Goal: Find specific page/section: Locate a particular part of the current website

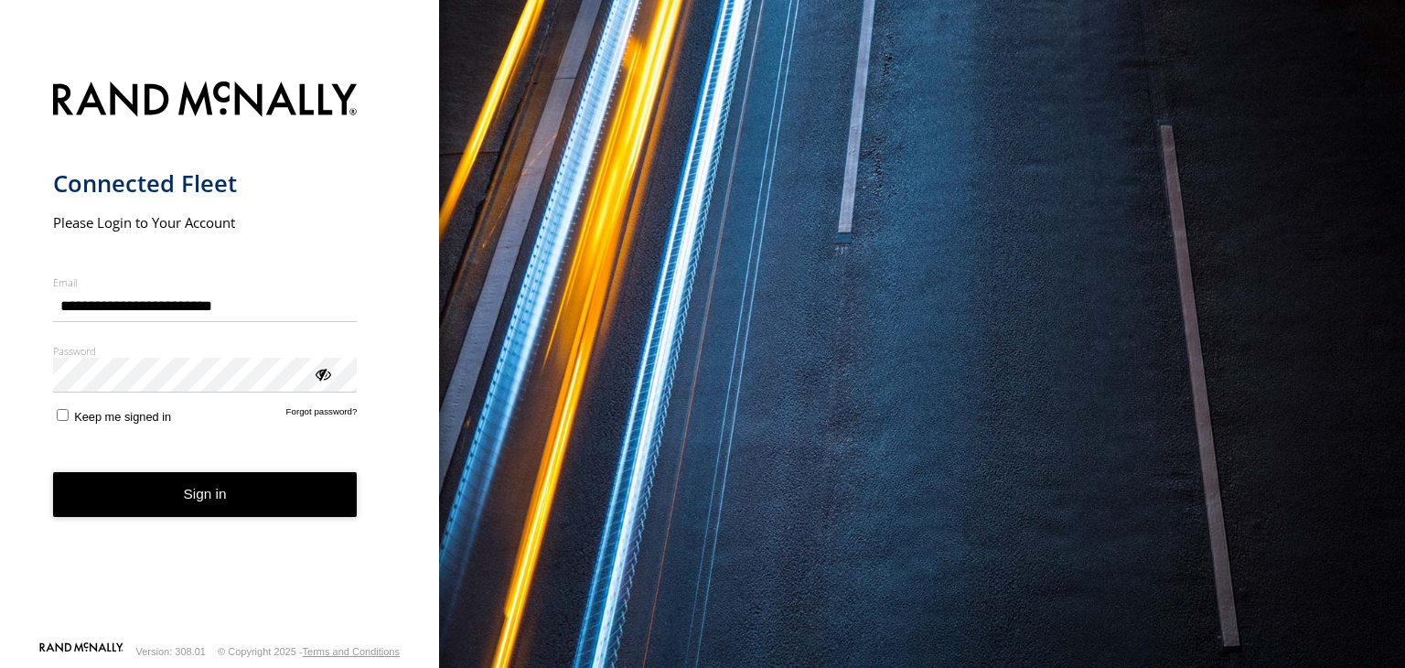
click at [217, 506] on button "Sign in" at bounding box center [205, 494] width 305 height 45
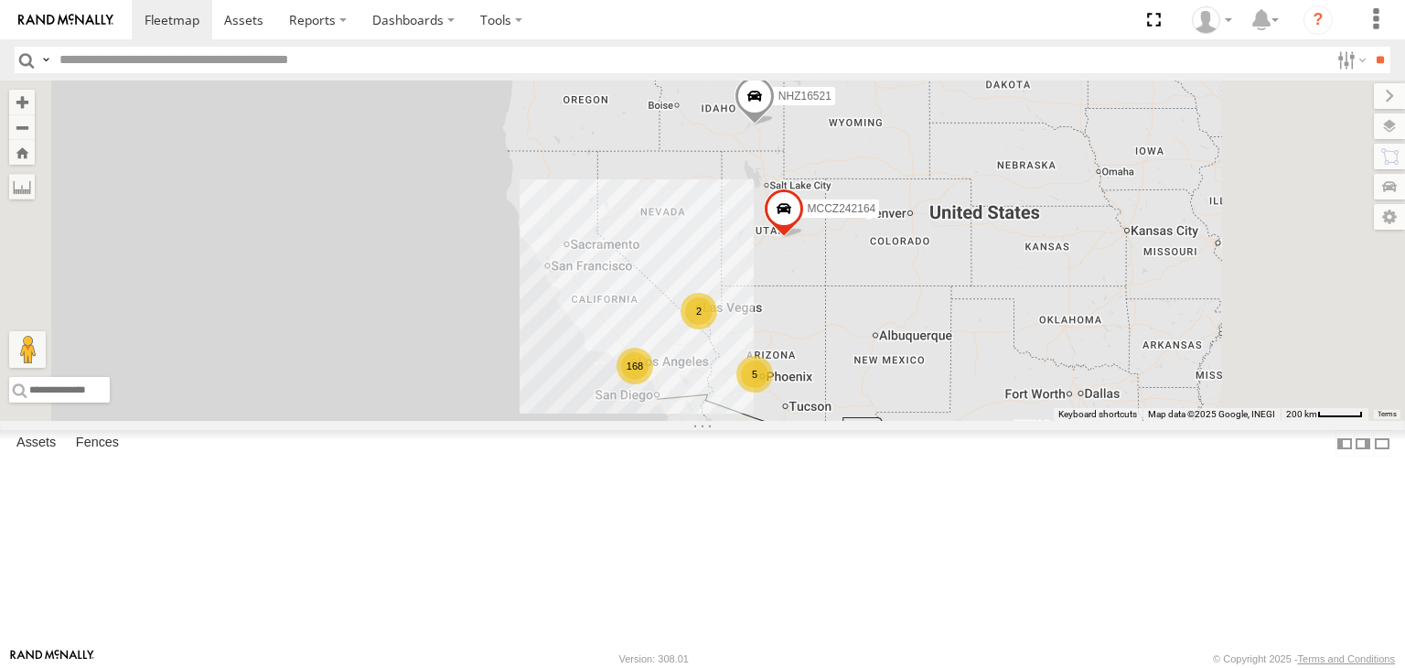
click at [87, 57] on input "text" at bounding box center [690, 60] width 1277 height 27
type input "*****"
click at [1369, 47] on input "**" at bounding box center [1379, 60] width 21 height 27
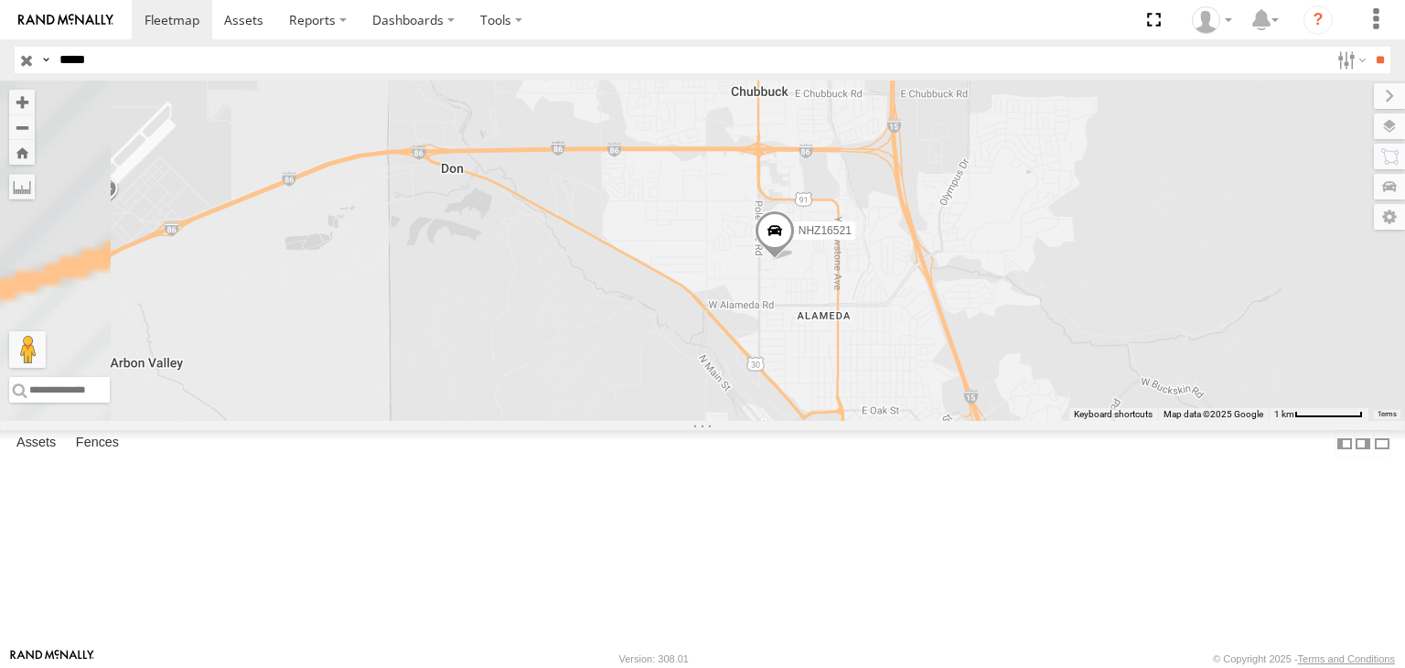
drag, startPoint x: 1065, startPoint y: 513, endPoint x: 1024, endPoint y: 380, distance: 138.6
click at [1027, 385] on div "NHZ16521" at bounding box center [702, 250] width 1405 height 340
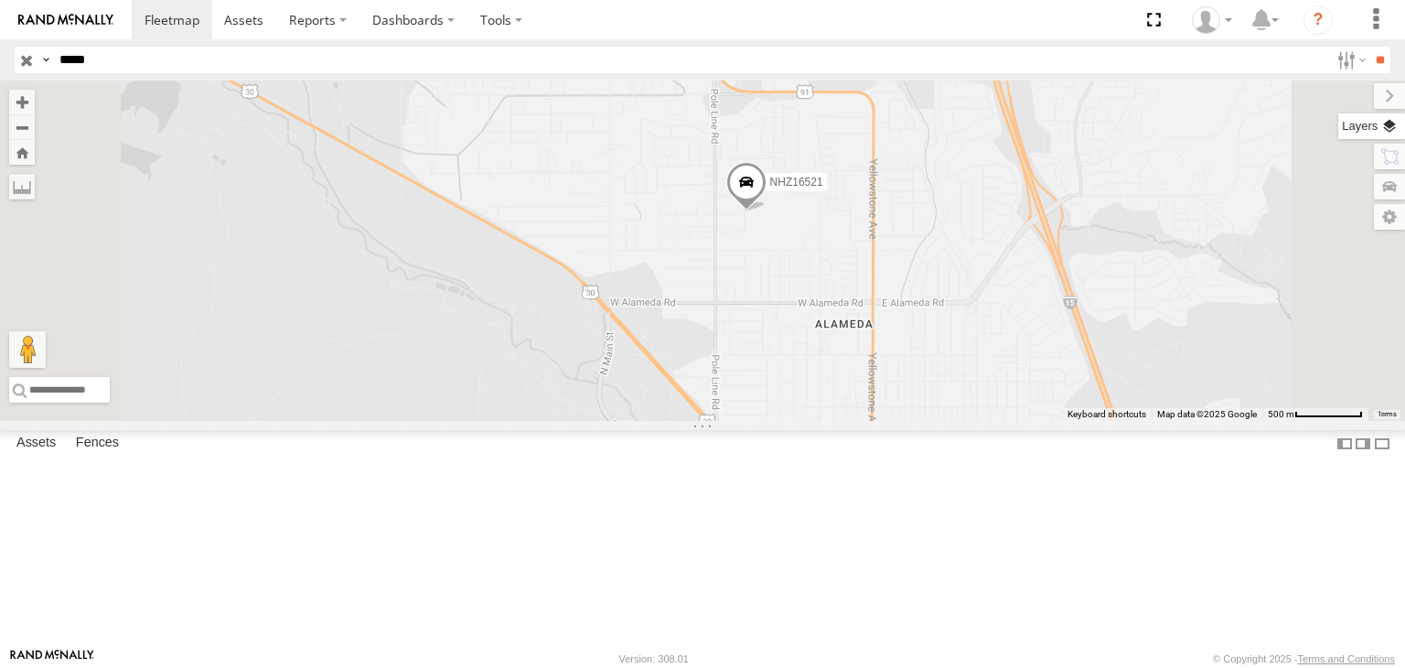
click at [1383, 128] on label at bounding box center [1371, 126] width 67 height 26
click at [0, 0] on span "Basemaps" at bounding box center [0, 0] width 0 height 0
click at [0, 0] on span "Satellite + Roadmap" at bounding box center [0, 0] width 0 height 0
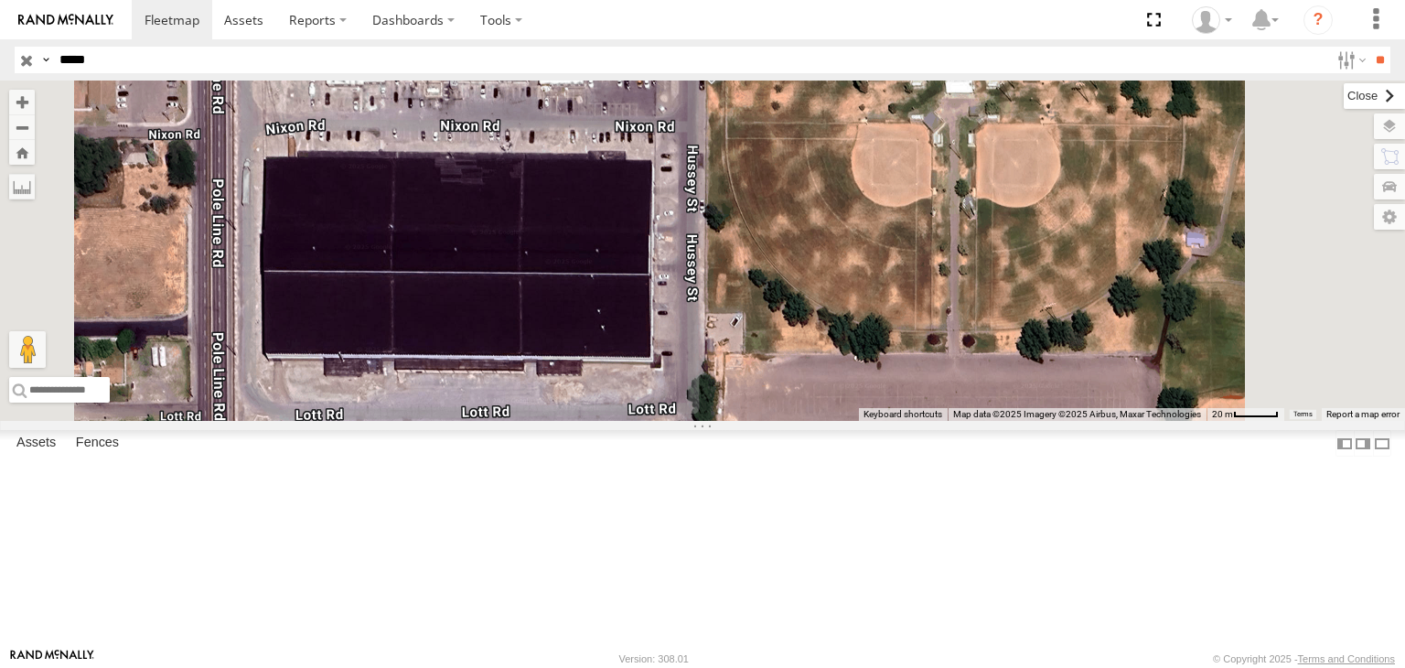
click at [1344, 92] on label at bounding box center [1374, 96] width 61 height 26
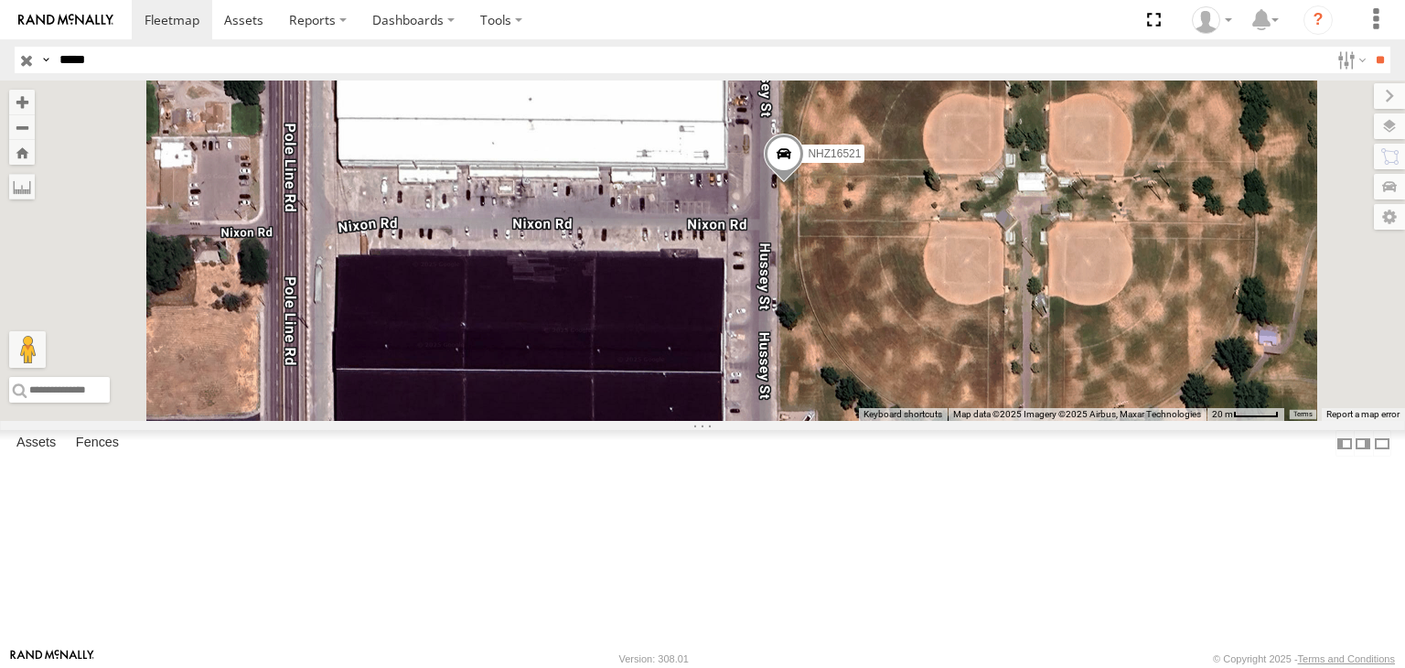
drag, startPoint x: 841, startPoint y: 305, endPoint x: 923, endPoint y: 414, distance: 137.2
click at [922, 412] on div "NHZ16521" at bounding box center [702, 250] width 1405 height 340
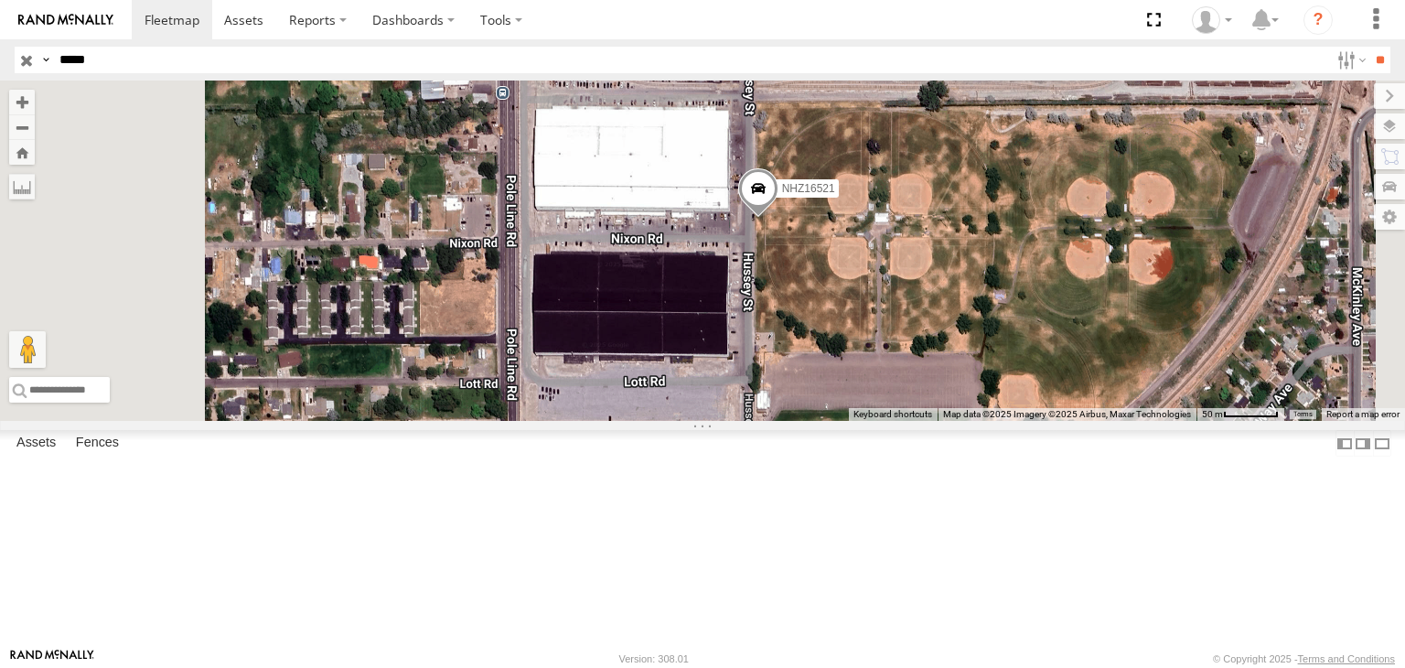
click at [778, 219] on span at bounding box center [758, 193] width 40 height 49
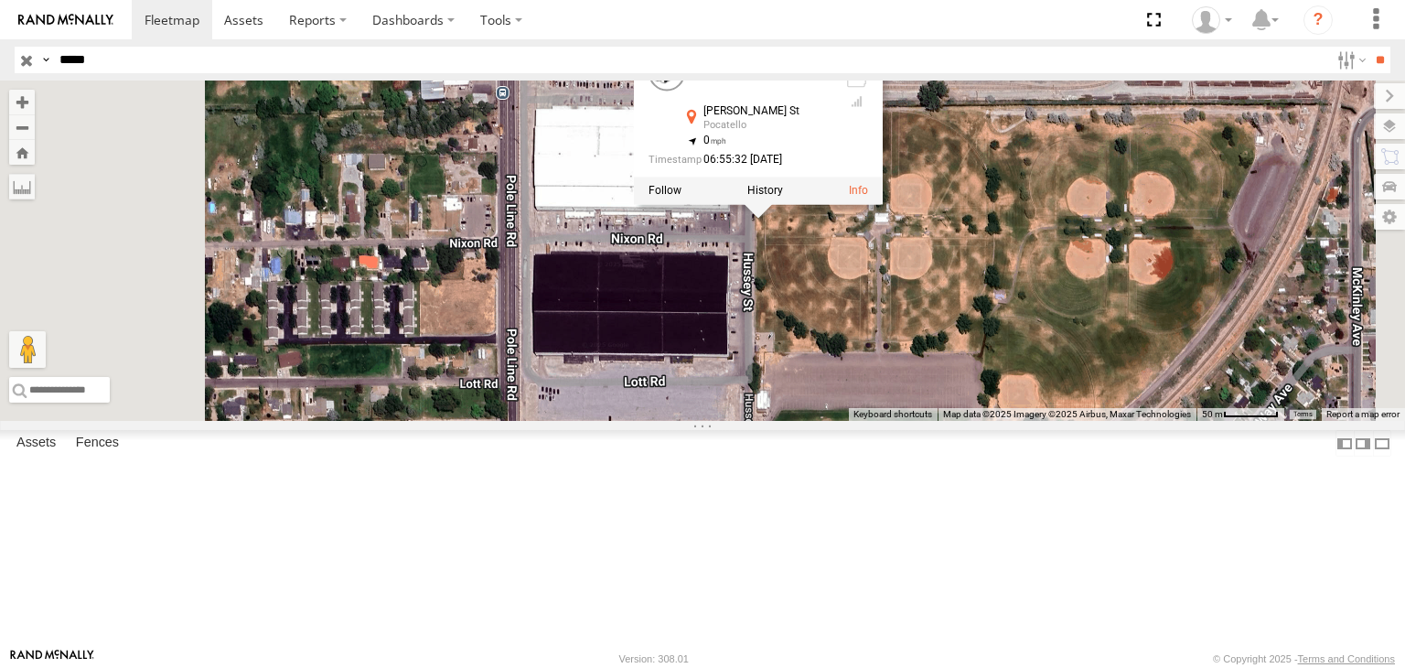
click at [1006, 333] on div "NHZ16521 NHZ16521 All Assets Hussey St Pocatello 42.89765 , -112.4633 0 06:55:3…" at bounding box center [702, 250] width 1405 height 340
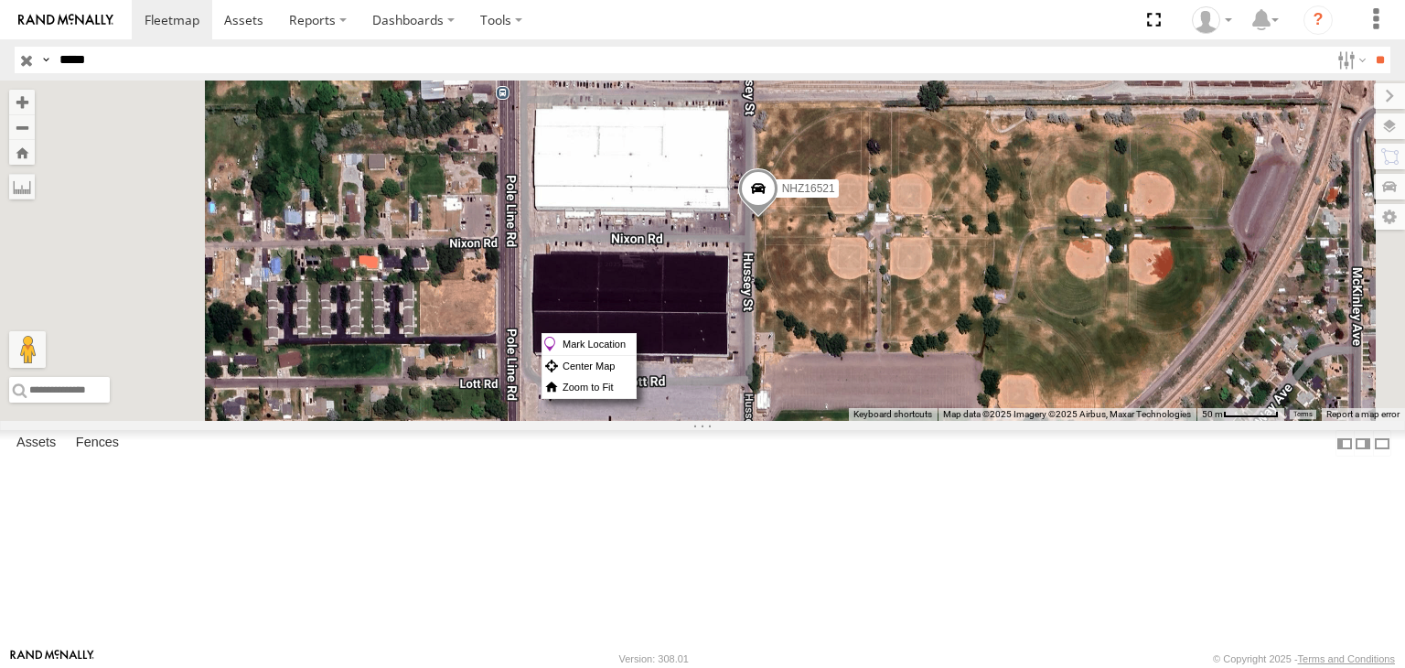
click at [991, 337] on div "NHZ16521" at bounding box center [702, 250] width 1405 height 340
click at [976, 349] on div "NHZ16521" at bounding box center [702, 250] width 1405 height 340
click at [997, 341] on div "NHZ16521" at bounding box center [702, 250] width 1405 height 340
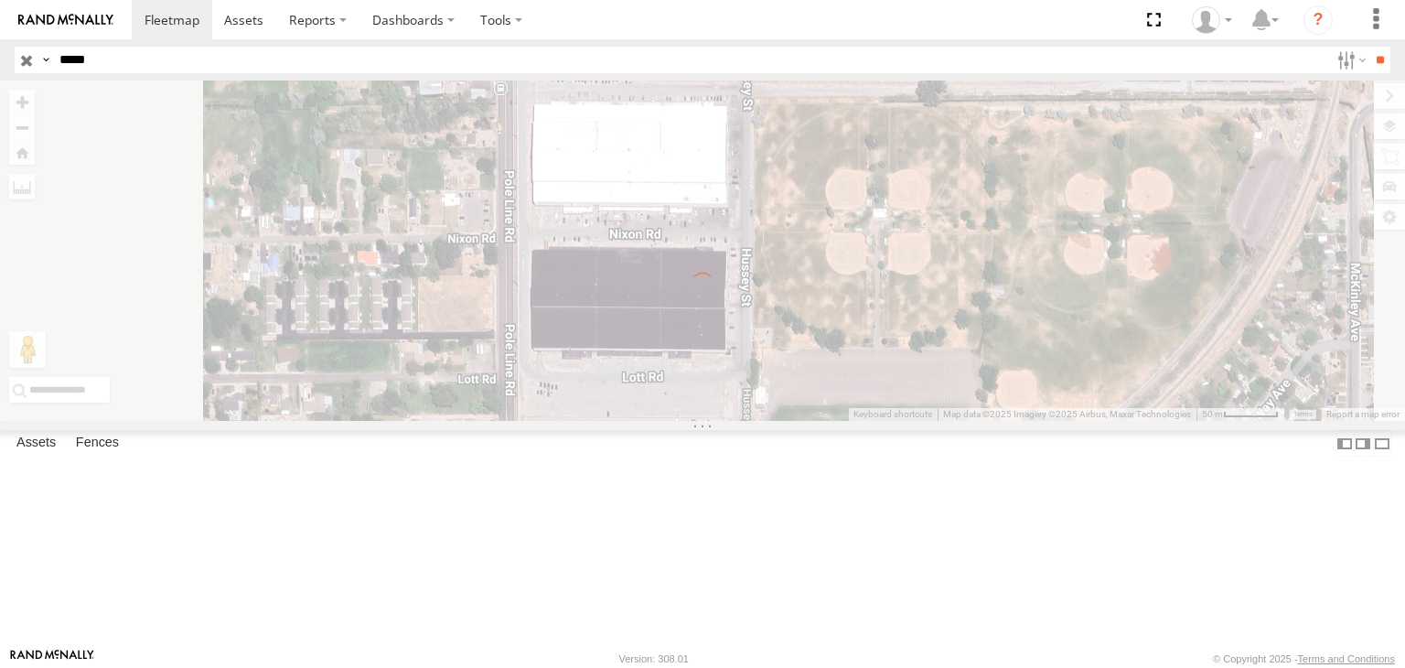
drag, startPoint x: 1186, startPoint y: 382, endPoint x: 1019, endPoint y: 414, distance: 170.4
click at [1019, 414] on div "← Move left → Move right ↑ Move up ↓ Move down + Zoom in - Zoom out Home Jump l…" at bounding box center [702, 250] width 1405 height 340
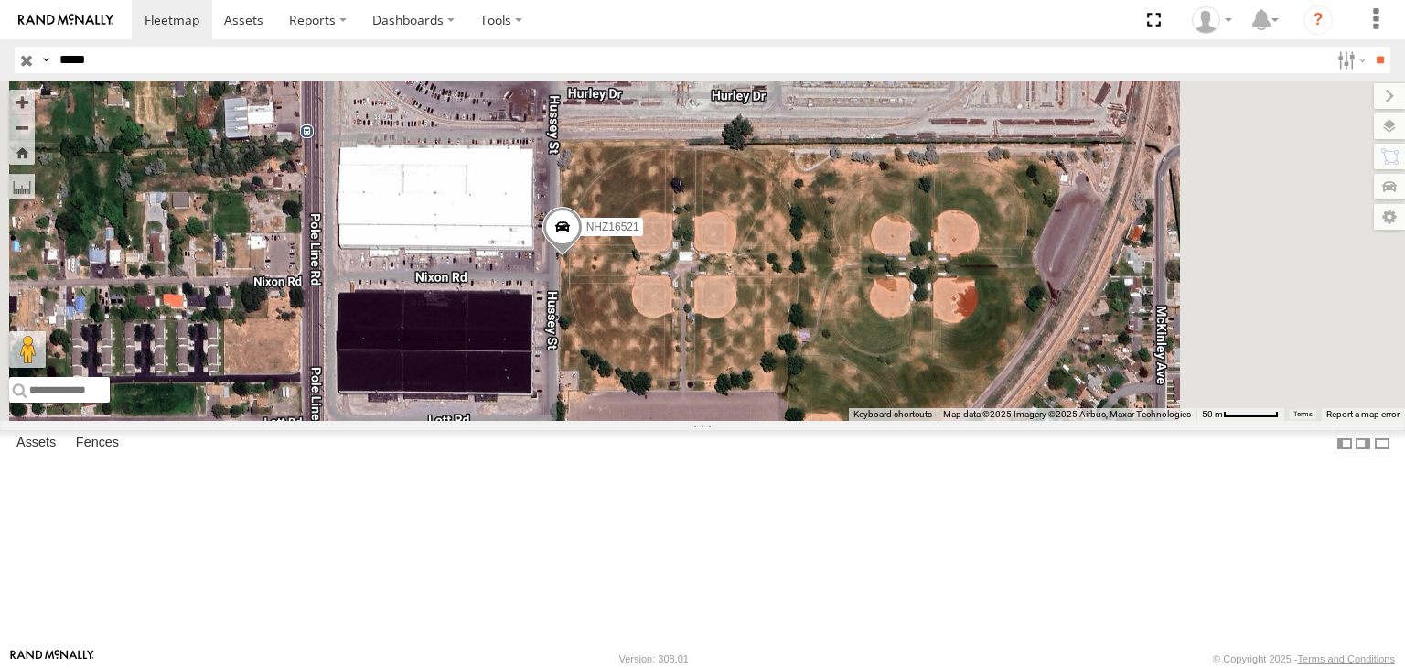
drag, startPoint x: 1062, startPoint y: 360, endPoint x: 863, endPoint y: 403, distance: 203.1
click at [863, 403] on div "NHZ16521" at bounding box center [702, 250] width 1405 height 340
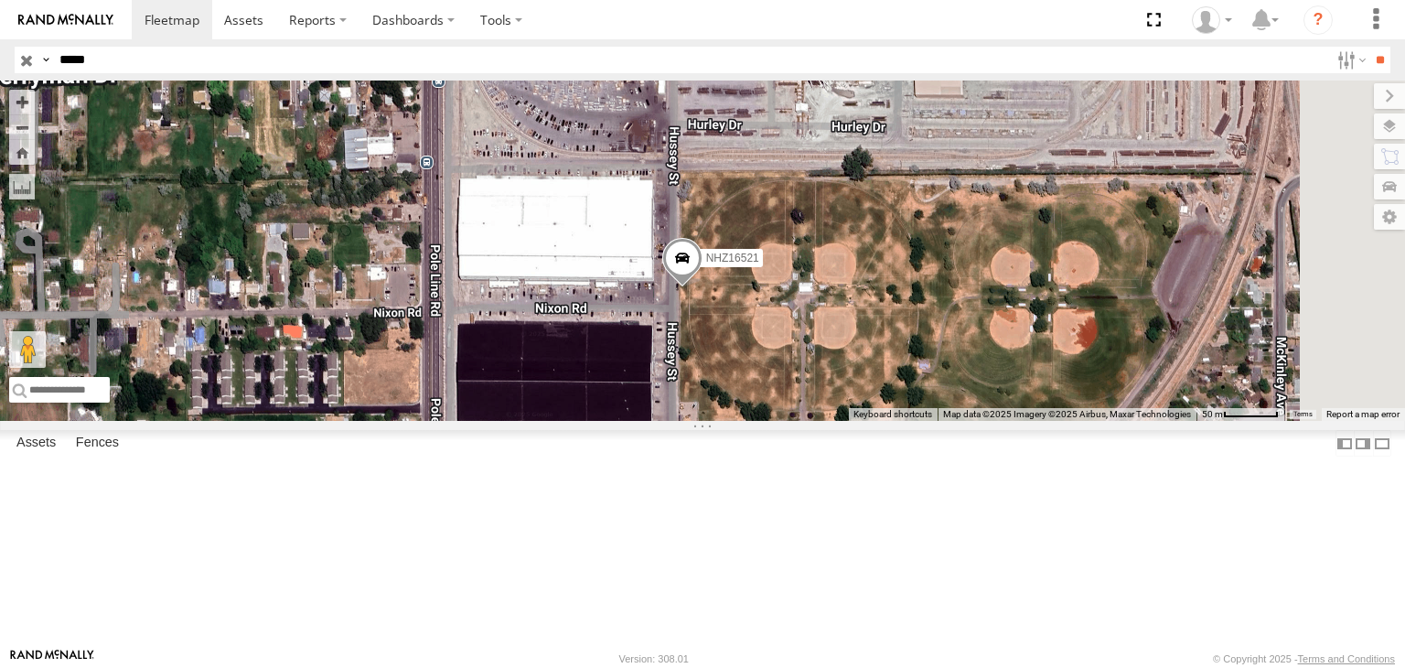
drag, startPoint x: 584, startPoint y: 390, endPoint x: 648, endPoint y: 388, distance: 63.1
click at [648, 388] on div "NHZ16521" at bounding box center [702, 250] width 1405 height 340
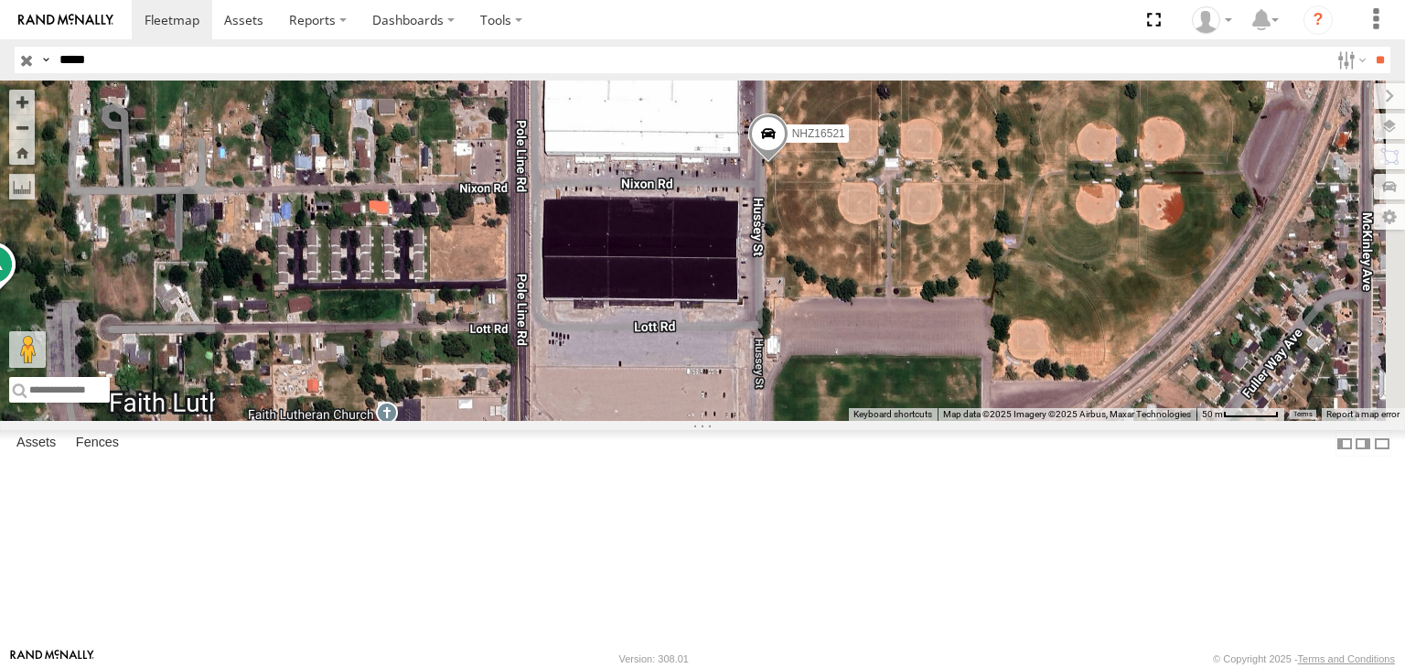
drag, startPoint x: 657, startPoint y: 492, endPoint x: 758, endPoint y: 346, distance: 178.1
click at [757, 348] on div "NHZ16521" at bounding box center [702, 250] width 1405 height 340
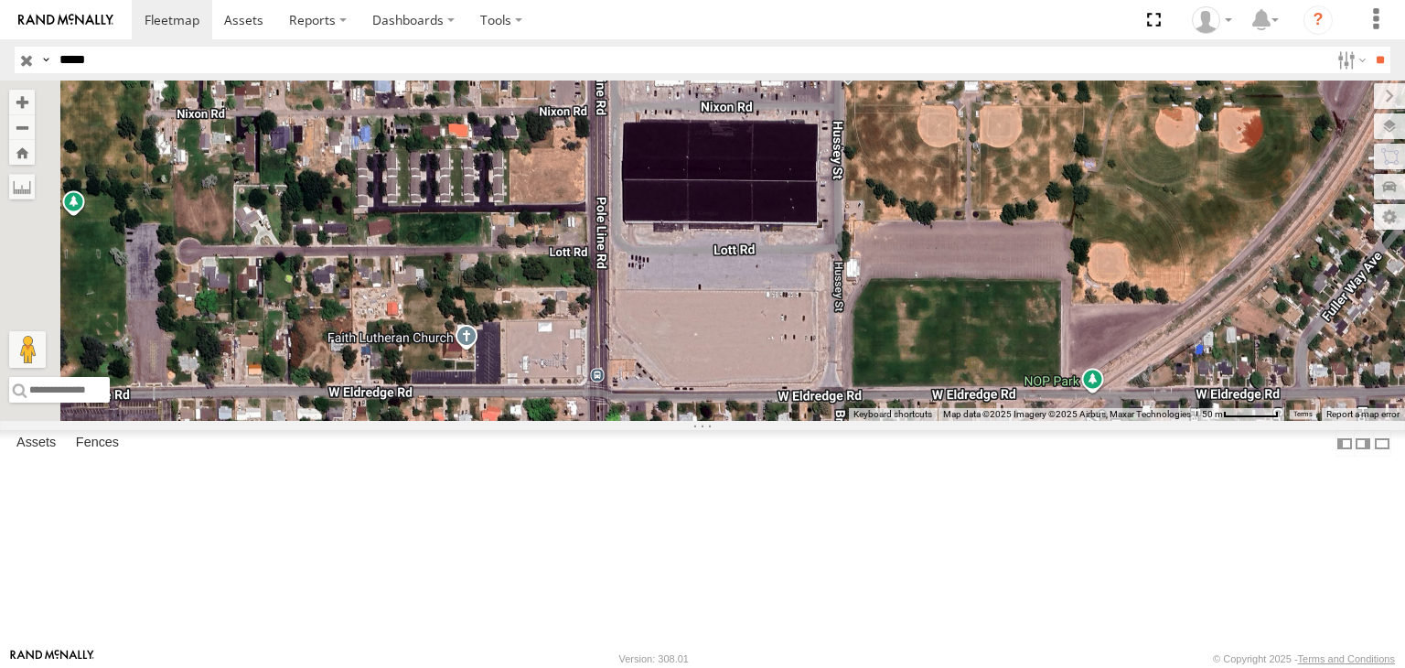
drag, startPoint x: 765, startPoint y: 455, endPoint x: 832, endPoint y: 396, distance: 89.5
click at [832, 396] on div "NHZ16521" at bounding box center [702, 250] width 1405 height 340
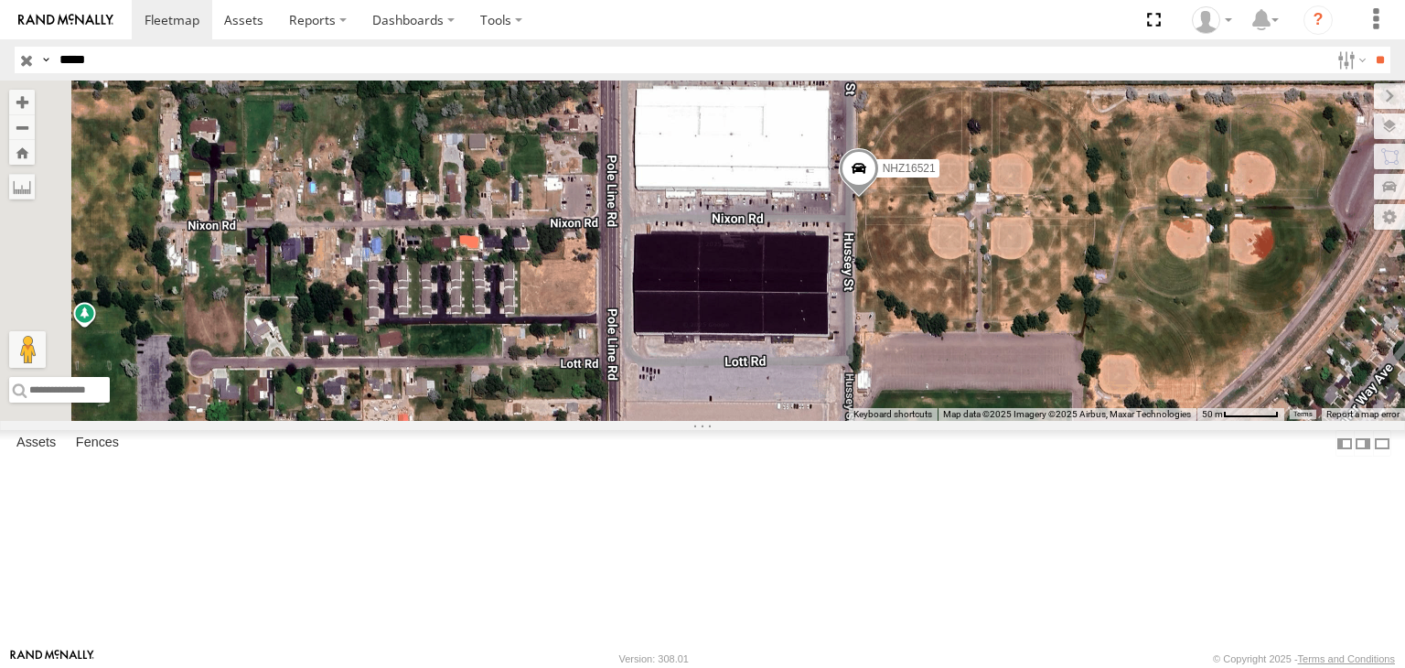
drag, startPoint x: 991, startPoint y: 266, endPoint x: 1002, endPoint y: 392, distance: 126.8
click at [1002, 392] on div "NHZ16521" at bounding box center [702, 250] width 1405 height 340
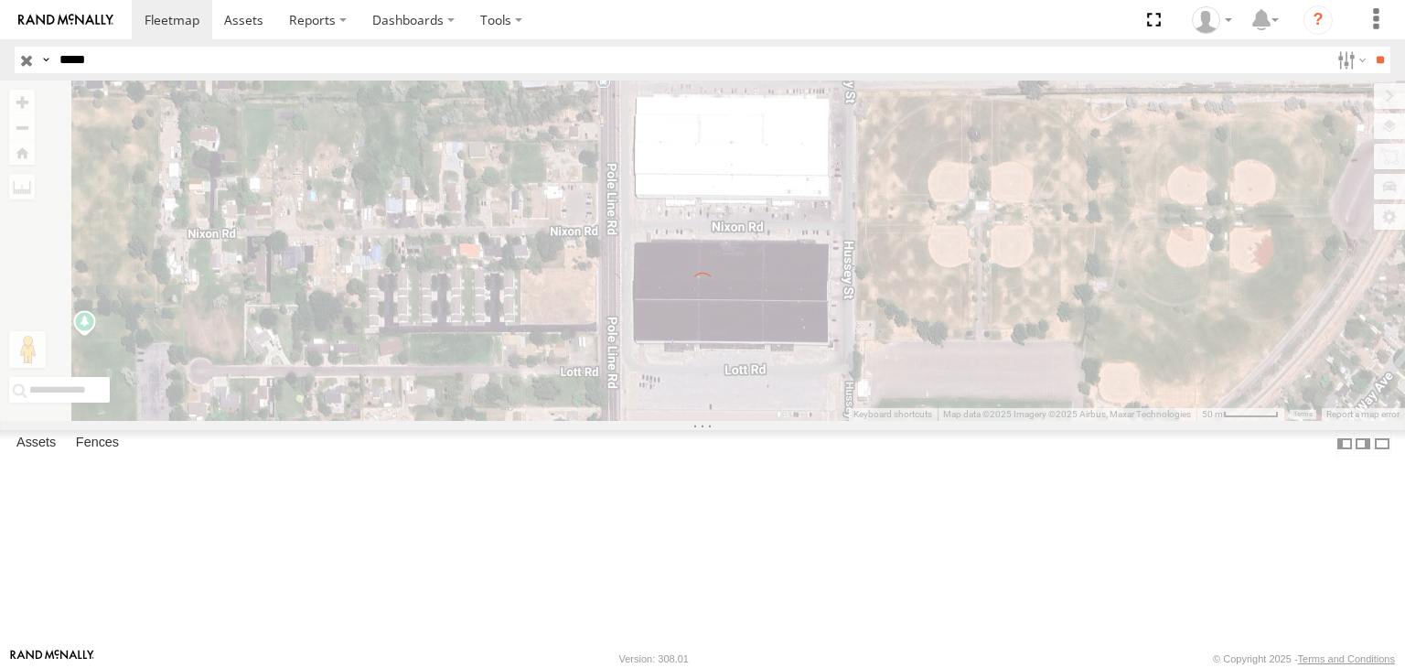
click at [70, 56] on input "*****" at bounding box center [690, 60] width 1277 height 27
click at [102, 56] on input "*****" at bounding box center [690, 60] width 1277 height 27
click at [1369, 47] on input "**" at bounding box center [1379, 60] width 21 height 27
